Goal: Task Accomplishment & Management: Manage account settings

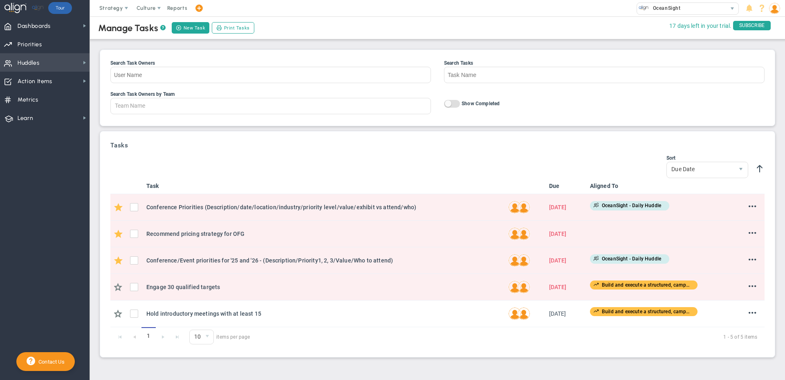
click at [54, 67] on span "Huddles Huddles" at bounding box center [45, 62] width 90 height 18
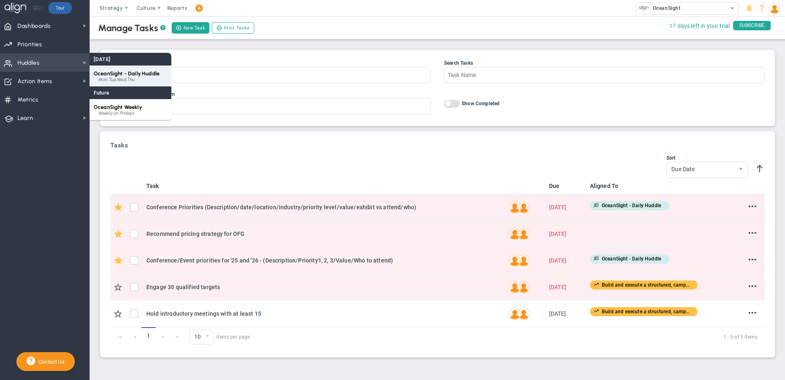
click at [108, 74] on span "OceanSight - Daily Huddle" at bounding box center [127, 73] width 66 height 6
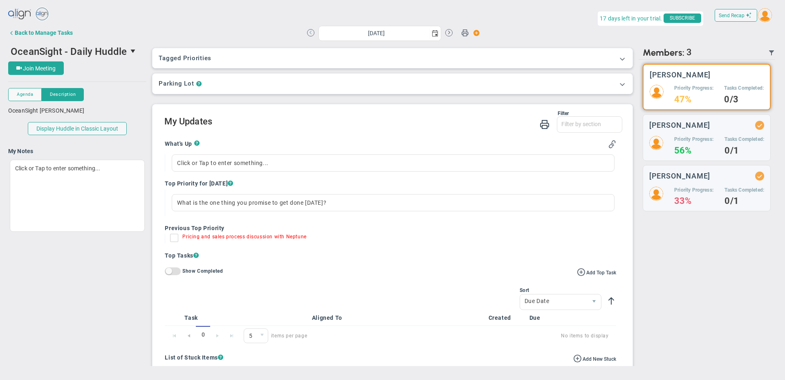
click at [310, 34] on button at bounding box center [310, 32] width 7 height 7
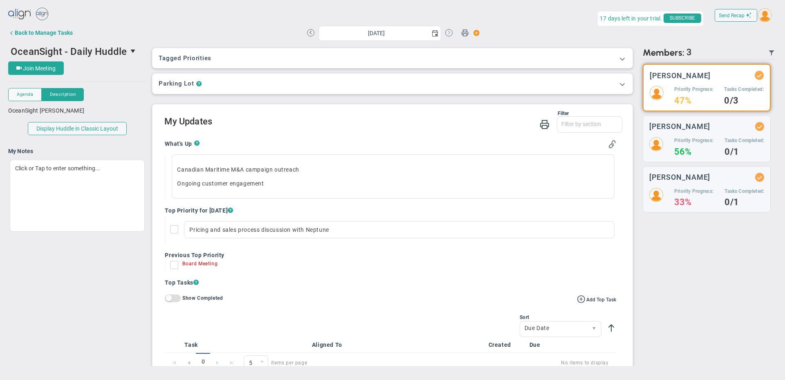
click at [448, 32] on button at bounding box center [448, 32] width 7 height 7
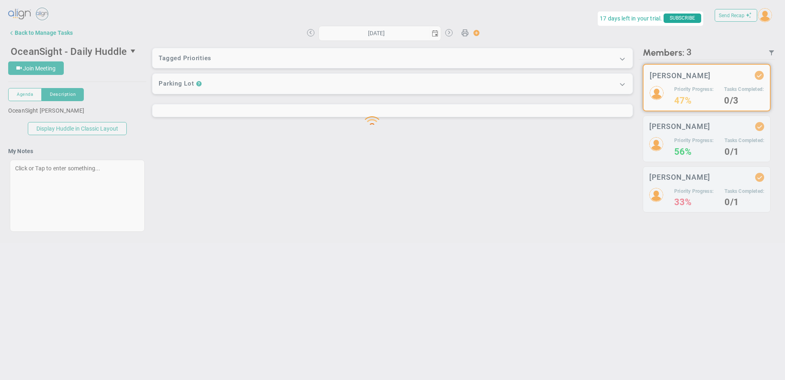
type input "[DATE]"
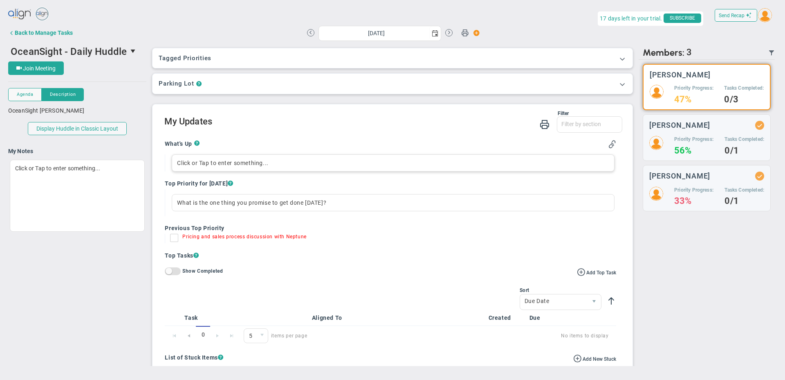
click at [244, 163] on div "Click or Tap to enter something..." at bounding box center [393, 162] width 443 height 17
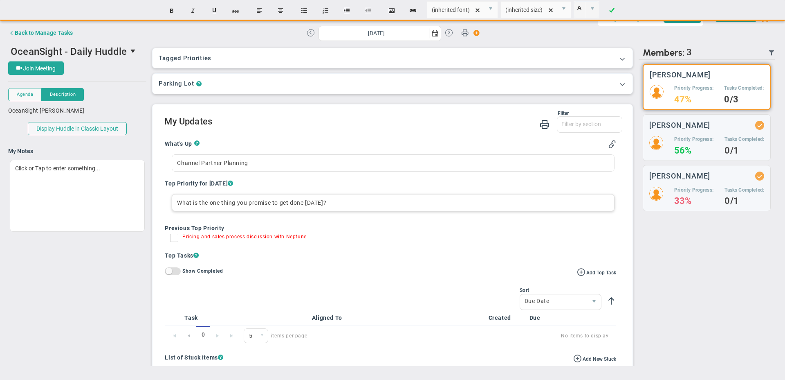
click at [229, 205] on div "What is the one thing you promise to get done [DATE]?" at bounding box center [393, 202] width 443 height 17
click at [290, 160] on div "Send Recap Profile Contact your Advisor Share! Become an Affiliate" at bounding box center [392, 186] width 769 height 360
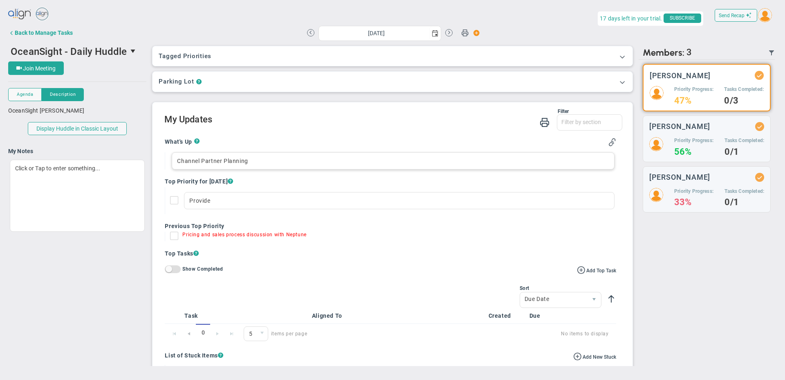
scroll to position [2, 0]
click at [290, 160] on div "Channel Partner Planning" at bounding box center [393, 160] width 443 height 17
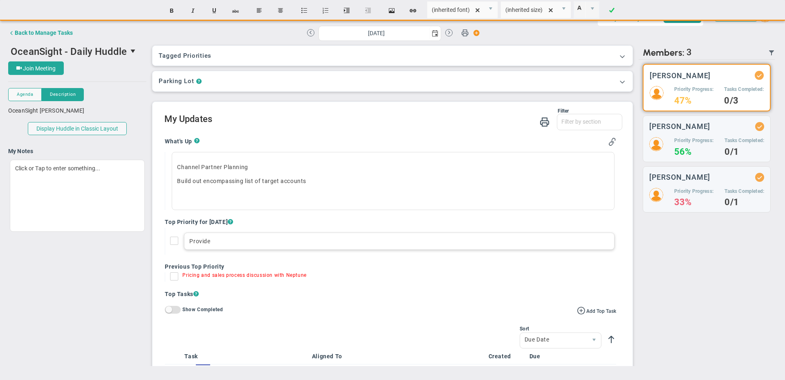
click at [235, 242] on div "Provide" at bounding box center [399, 240] width 430 height 17
click at [305, 192] on div "Send Recap Profile Contact your Advisor Share! Become an Affiliate" at bounding box center [392, 186] width 769 height 360
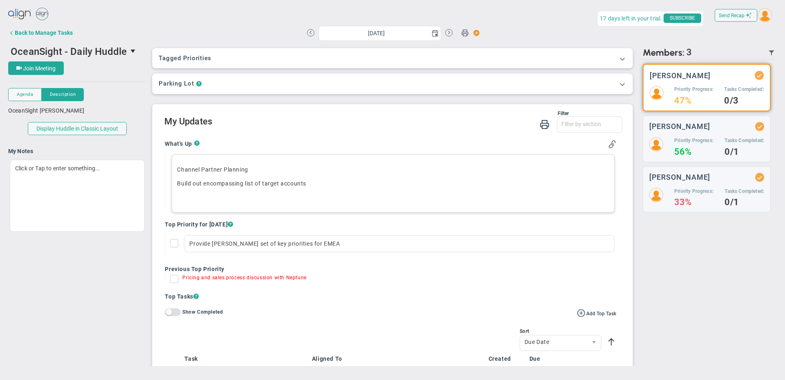
click at [197, 197] on p "﻿" at bounding box center [393, 197] width 432 height 8
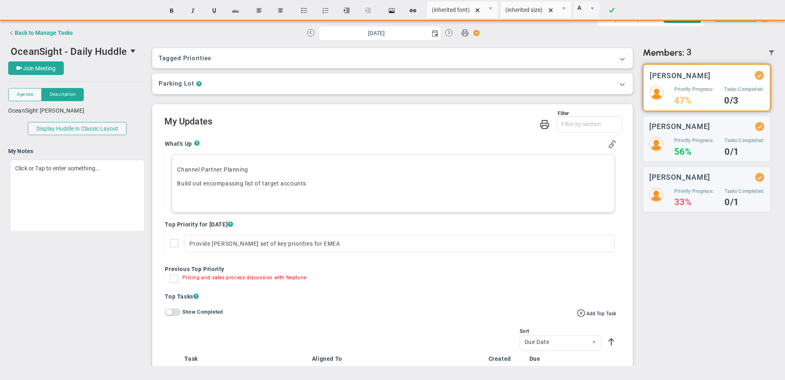
click at [178, 166] on p "Channel Partner Planning" at bounding box center [393, 169] width 432 height 8
drag, startPoint x: 265, startPoint y: 169, endPoint x: 164, endPoint y: 171, distance: 101.5
click at [164, 171] on div "What's Up ? Channel Partner Planning Build out encompassing list of target acco…" at bounding box center [390, 370] width 463 height 472
click at [208, 171] on p "Plan tier 1 partners and begin engagement" at bounding box center [393, 169] width 432 height 8
drag, startPoint x: 186, startPoint y: 184, endPoint x: 282, endPoint y: 186, distance: 96.6
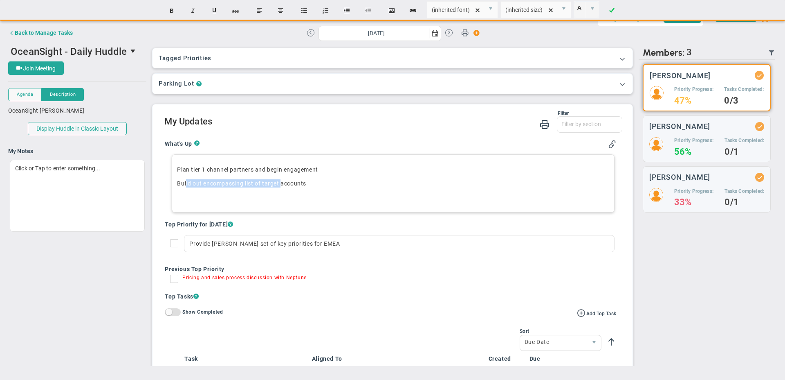
click at [282, 186] on p "Build out encompassing list of target accounts" at bounding box center [393, 183] width 432 height 8
click at [277, 196] on p "﻿" at bounding box center [393, 197] width 432 height 8
click at [273, 187] on p "Build out encompassing list of target accounts" at bounding box center [393, 183] width 432 height 8
click at [246, 192] on div "Plan tier 1 channel partners and begin engagement Build out encompassing list o…" at bounding box center [393, 183] width 443 height 58
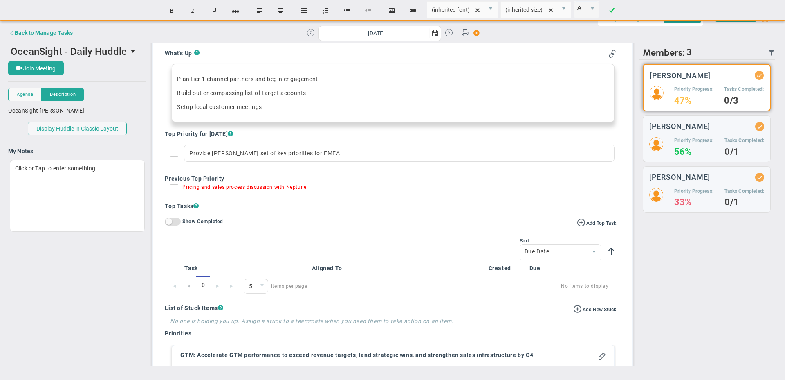
scroll to position [79, 0]
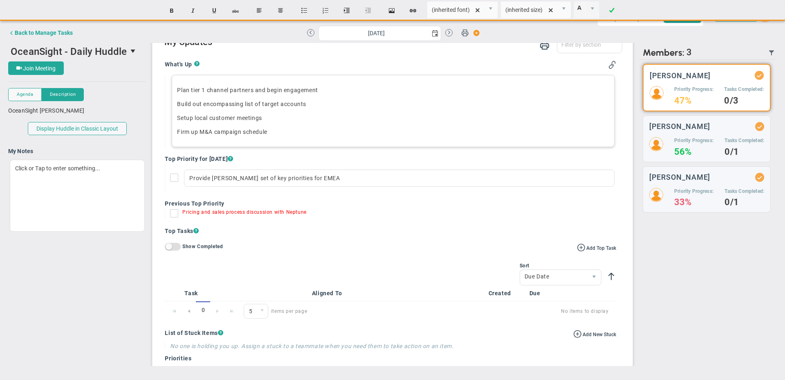
click at [292, 112] on div "Plan tier 1 channel partners and begin engagement Build out encompassing list o…" at bounding box center [393, 111] width 443 height 72
